Goal: Task Accomplishment & Management: Complete application form

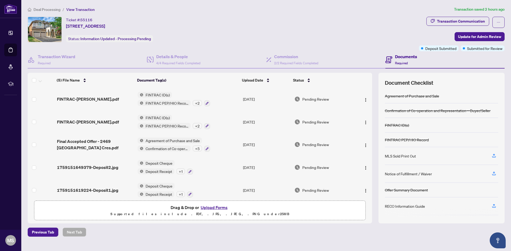
click at [51, 9] on span "Deal Processing" at bounding box center [47, 9] width 27 height 5
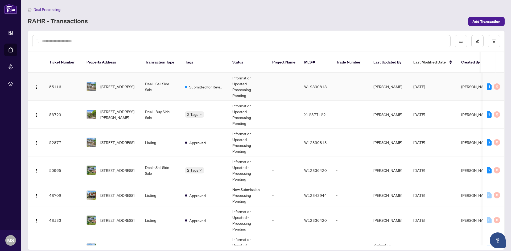
click at [114, 84] on span "[STREET_ADDRESS]" at bounding box center [117, 87] width 34 height 6
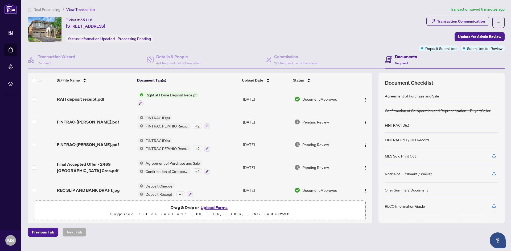
click at [257, 22] on div "Ticket #: 55116 2469 Whistling Springs Cres, Oakville, Ontario L6M 5G3, Canada …" at bounding box center [222, 30] width 389 height 26
drag, startPoint x: 252, startPoint y: 21, endPoint x: 89, endPoint y: 98, distance: 180.8
click at [89, 98] on span "RAH deposit receipt.pdf" at bounding box center [80, 99] width 47 height 6
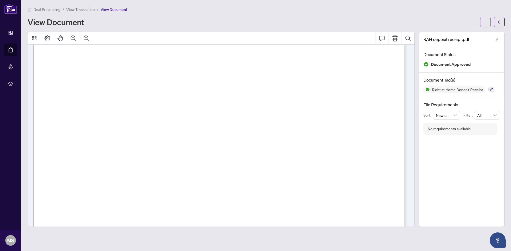
scroll to position [53, 0]
click at [81, 9] on span "View Transaction" at bounding box center [80, 9] width 28 height 5
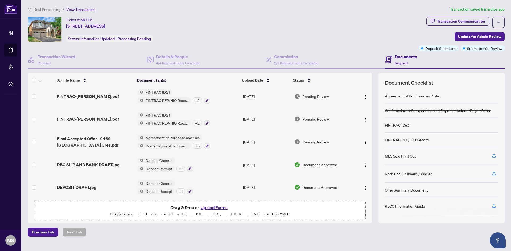
scroll to position [26, 0]
click at [95, 161] on span "RBC SLIP AND BANK DRAFT.jpg" at bounding box center [88, 164] width 63 height 6
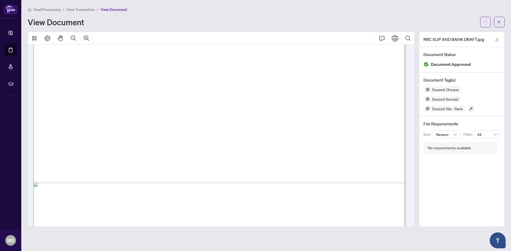
scroll to position [221, 0]
click at [75, 9] on span "View Transaction" at bounding box center [80, 9] width 28 height 5
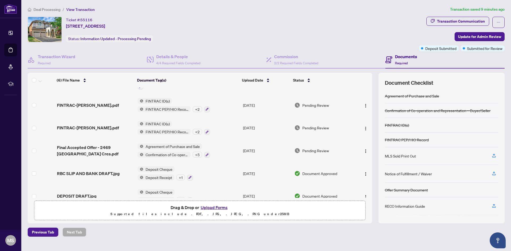
scroll to position [26, 0]
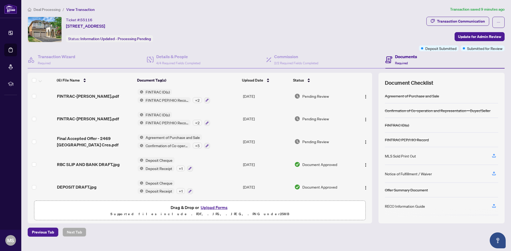
click at [96, 187] on div "DEPOSIT DRAFT.jpg" at bounding box center [95, 187] width 76 height 6
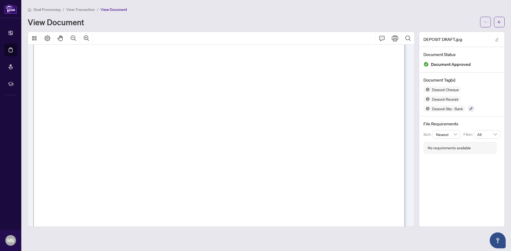
scroll to position [88, 0]
click at [48, 10] on span "Deal Processing" at bounding box center [47, 9] width 27 height 5
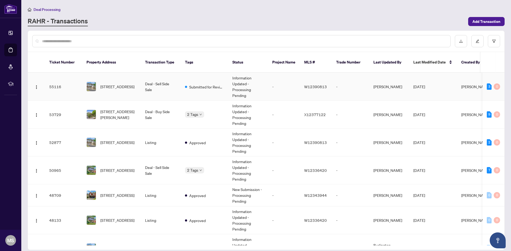
click at [115, 84] on span "[STREET_ADDRESS]" at bounding box center [117, 87] width 34 height 6
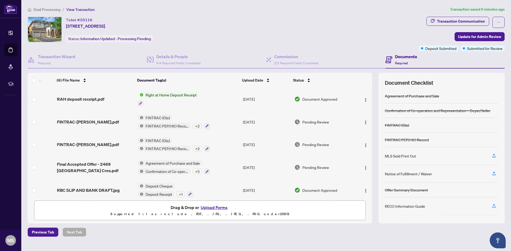
click at [88, 101] on span "RAH deposit receipt.pdf" at bounding box center [80, 99] width 47 height 6
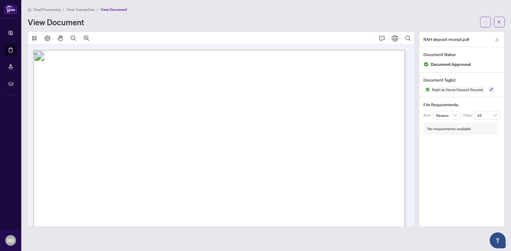
click at [52, 11] on span "Deal Processing" at bounding box center [47, 9] width 27 height 5
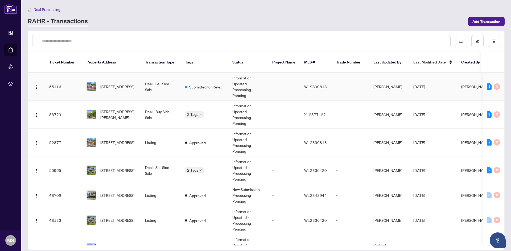
click at [149, 84] on td "Deal - Sell Side Sale" at bounding box center [161, 87] width 40 height 28
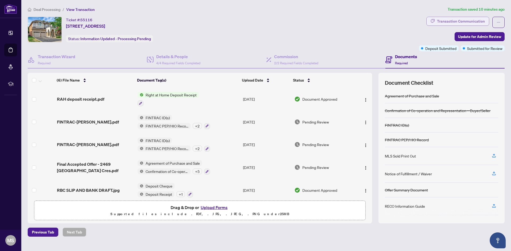
click at [461, 22] on div "Transaction Communication" at bounding box center [461, 21] width 48 height 9
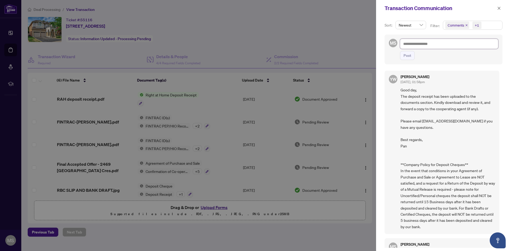
click at [430, 45] on textarea at bounding box center [449, 44] width 98 height 10
paste textarea "**********"
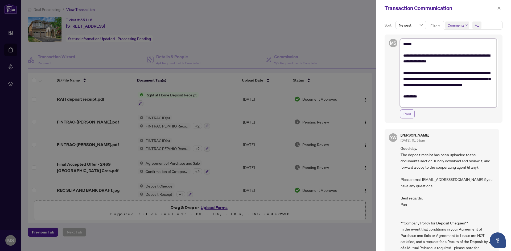
type textarea "**********"
click at [402, 118] on button "Post" at bounding box center [407, 114] width 15 height 9
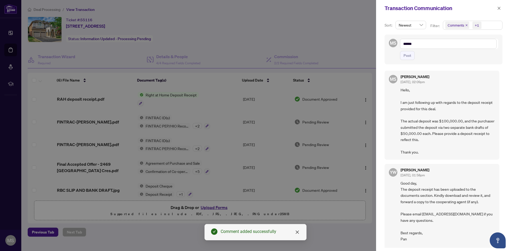
click at [340, 47] on div at bounding box center [255, 125] width 511 height 251
click at [500, 7] on icon "close" at bounding box center [498, 8] width 3 height 3
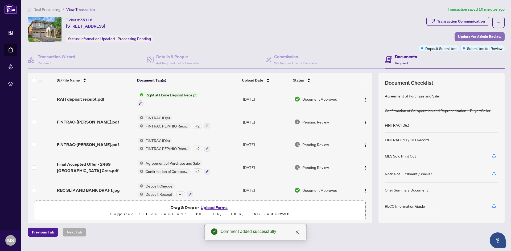
click at [469, 34] on span "Update for Admin Review" at bounding box center [479, 36] width 43 height 9
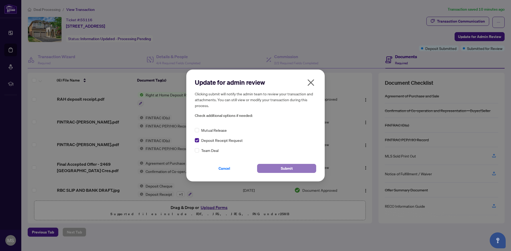
click at [287, 166] on span "Submit" at bounding box center [287, 168] width 12 height 9
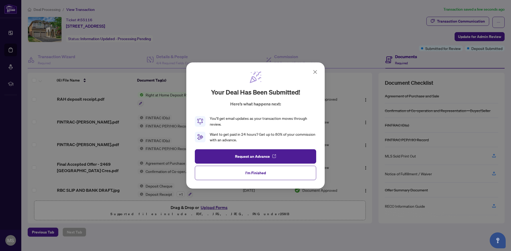
drag, startPoint x: 248, startPoint y: 178, endPoint x: 251, endPoint y: 176, distance: 3.6
click at [248, 178] on button "I'm Finished" at bounding box center [255, 173] width 121 height 14
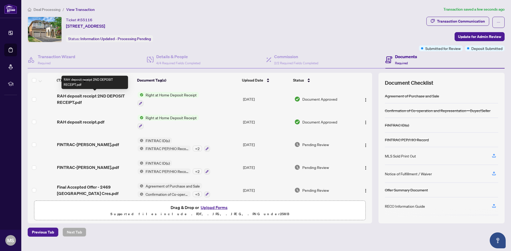
click at [109, 96] on span "RAH deposit receipt 2ND DEPOSIT RECEIPT.pdf" at bounding box center [95, 99] width 76 height 13
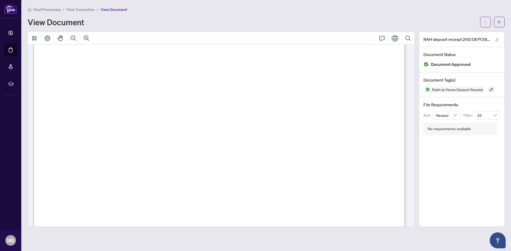
scroll to position [97, 0]
click at [396, 39] on icon "Print" at bounding box center [395, 38] width 6 height 6
click at [498, 22] on icon "arrow-left" at bounding box center [498, 21] width 3 height 3
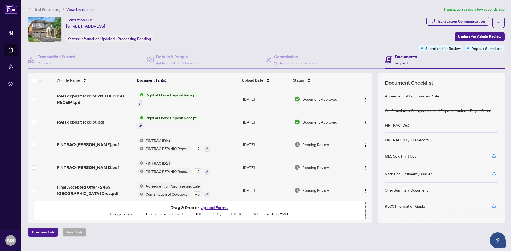
click at [94, 119] on span "RAH deposit receipt.pdf" at bounding box center [80, 122] width 47 height 6
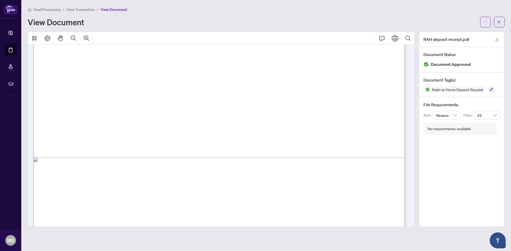
scroll to position [309, 0]
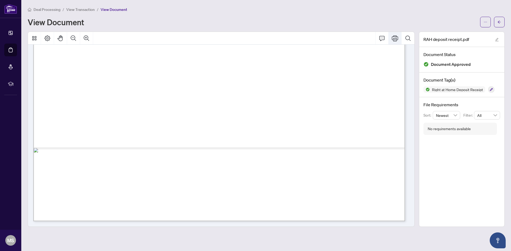
click at [396, 40] on icon "Print" at bounding box center [395, 38] width 6 height 6
click at [501, 21] on button "button" at bounding box center [499, 22] width 11 height 11
